Goal: Task Accomplishment & Management: Use online tool/utility

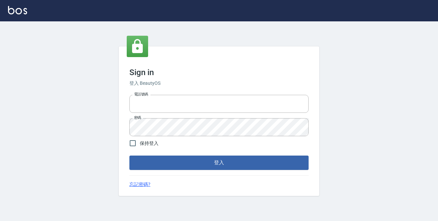
type input "0229470385"
click at [265, 169] on button "登入" at bounding box center [218, 163] width 179 height 14
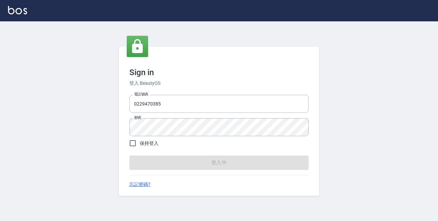
click at [265, 169] on form "電話號碼 [PHONE_NUMBER] 電話號碼 密碼 密碼 保持登入 登入中" at bounding box center [218, 131] width 179 height 78
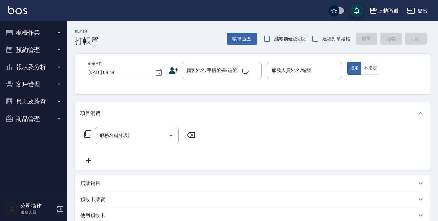
click at [39, 41] on li "預約管理 預約管理 單日預約紀錄 單週預約紀錄" at bounding box center [34, 49] width 62 height 17
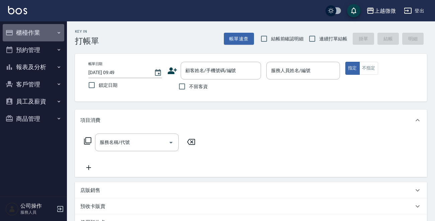
click at [41, 34] on button "櫃檯作業" at bounding box center [34, 32] width 62 height 17
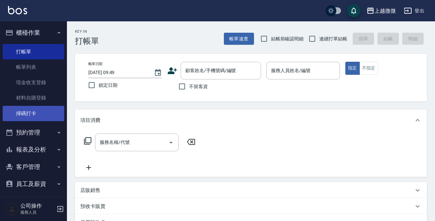
click at [47, 116] on link "掃碼打卡" at bounding box center [34, 113] width 62 height 15
